Goal: Find specific page/section: Find specific page/section

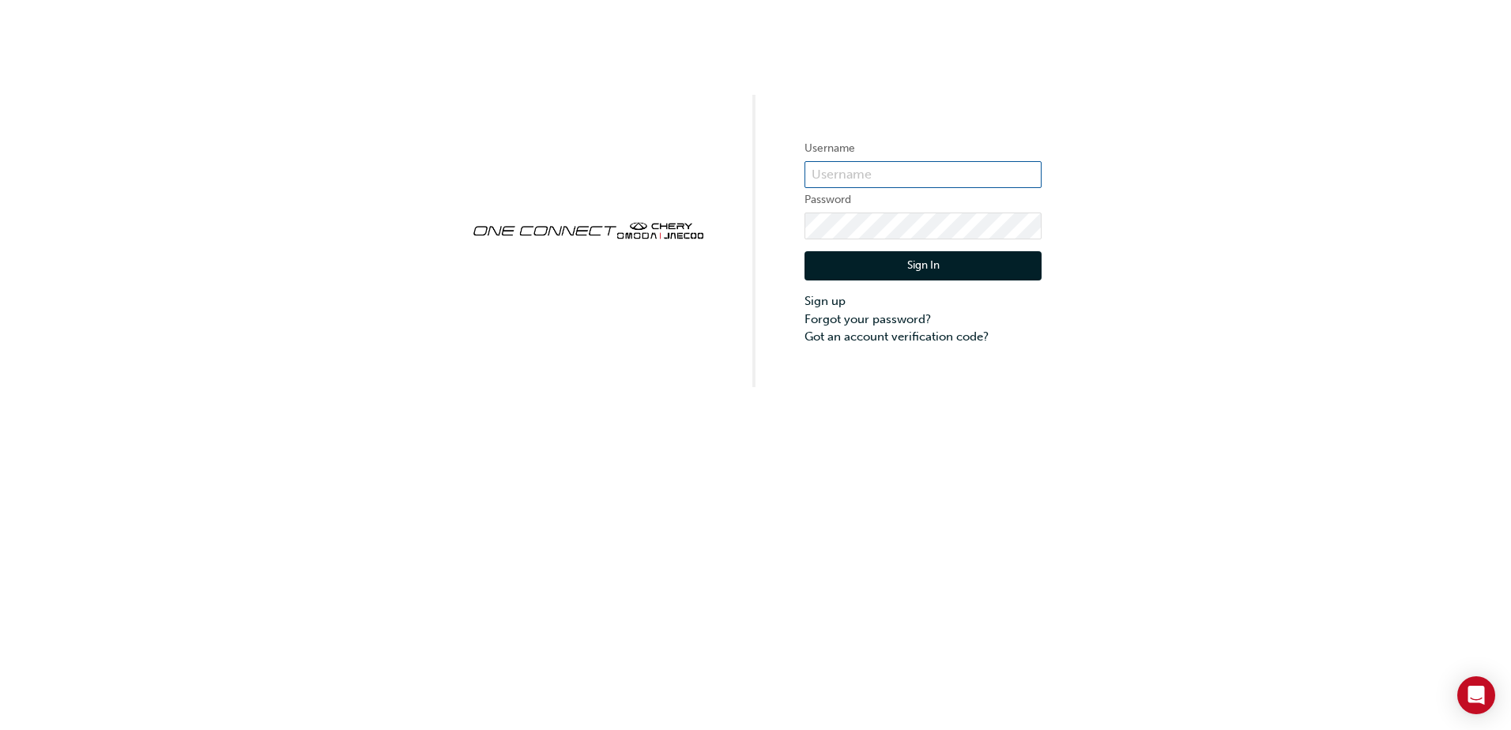
type input "CHAU1810"
click at [901, 268] on button "Sign In" at bounding box center [922, 266] width 237 height 30
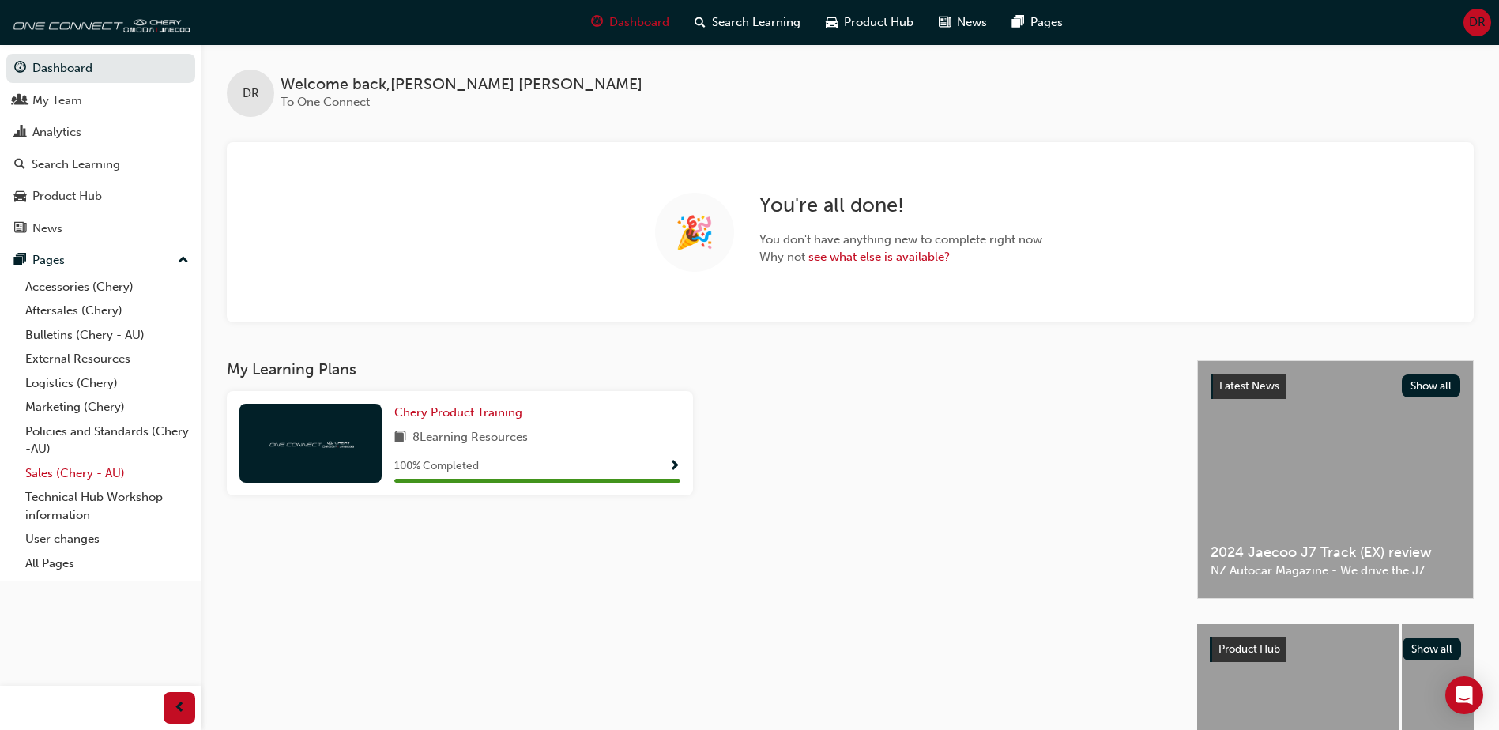
click at [55, 476] on link "Sales (Chery - AU)" at bounding box center [107, 473] width 176 height 24
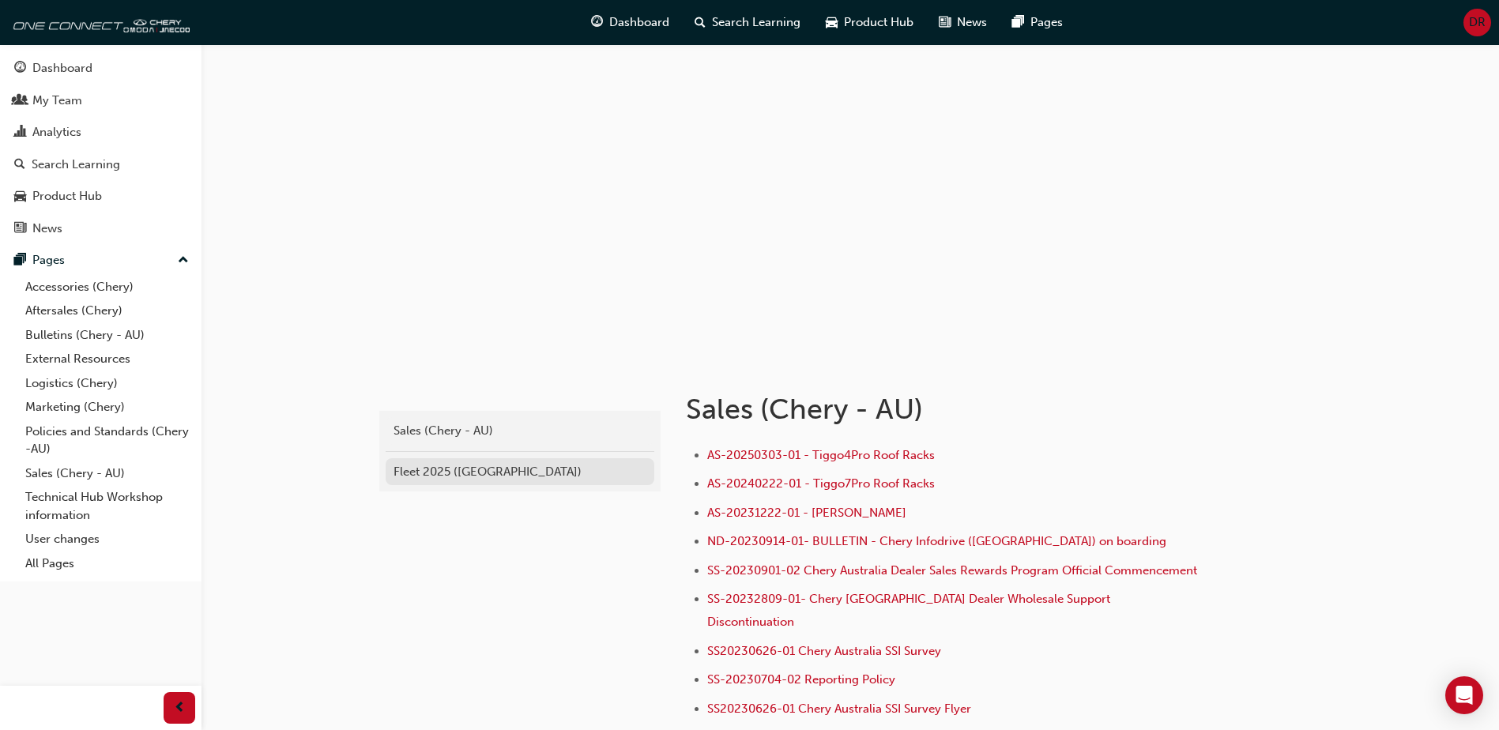
click at [420, 467] on div "Fleet 2025 ([GEOGRAPHIC_DATA])" at bounding box center [519, 472] width 253 height 18
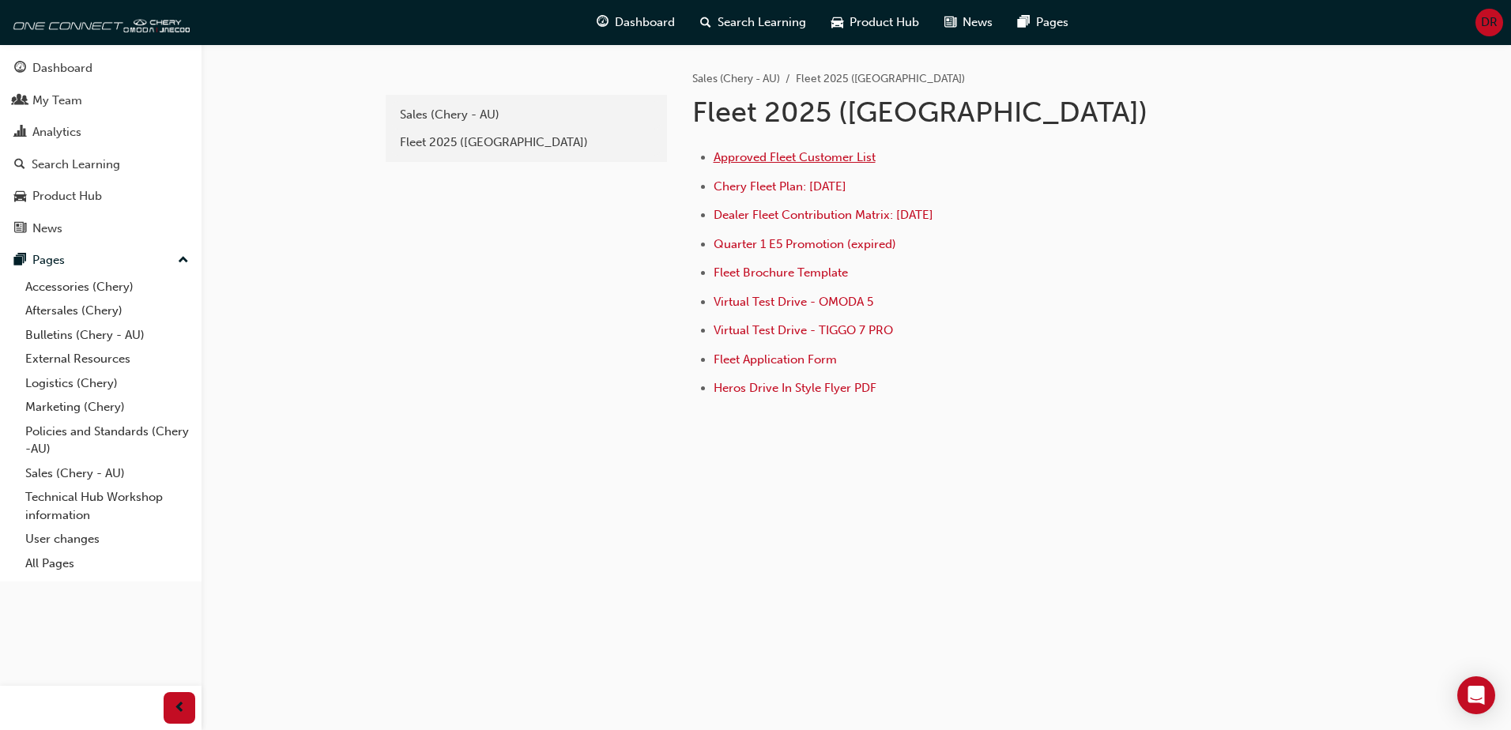
click at [764, 158] on span "Approved Fleet Customer List" at bounding box center [794, 157] width 162 height 14
